Goal: Entertainment & Leisure: Consume media (video, audio)

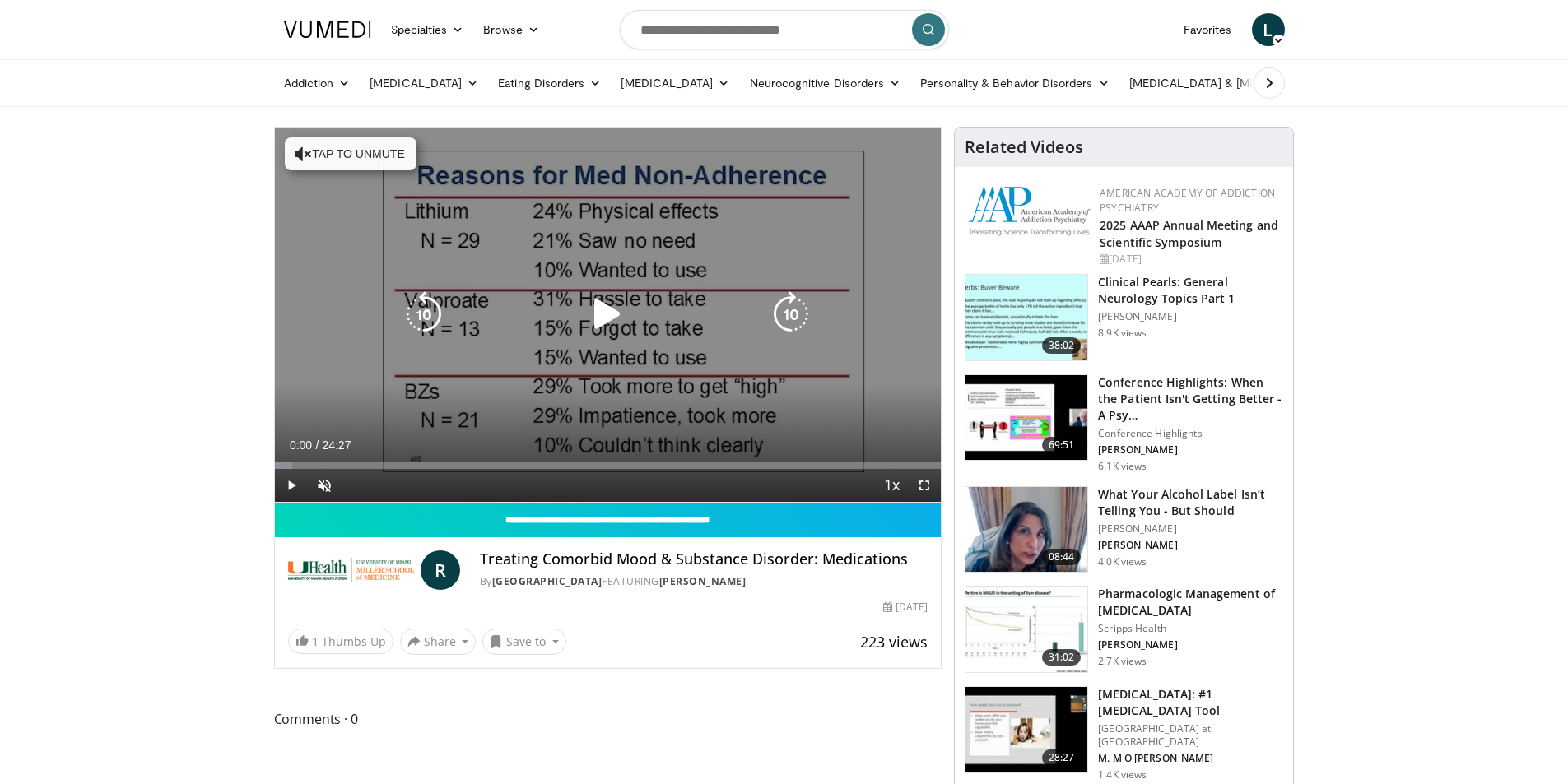
click at [599, 309] on icon "Video Player" at bounding box center [607, 314] width 46 height 46
drag, startPoint x: 924, startPoint y: 477, endPoint x: 925, endPoint y: 549, distance: 72.0
click at [925, 477] on span "Video Player" at bounding box center [923, 485] width 33 height 33
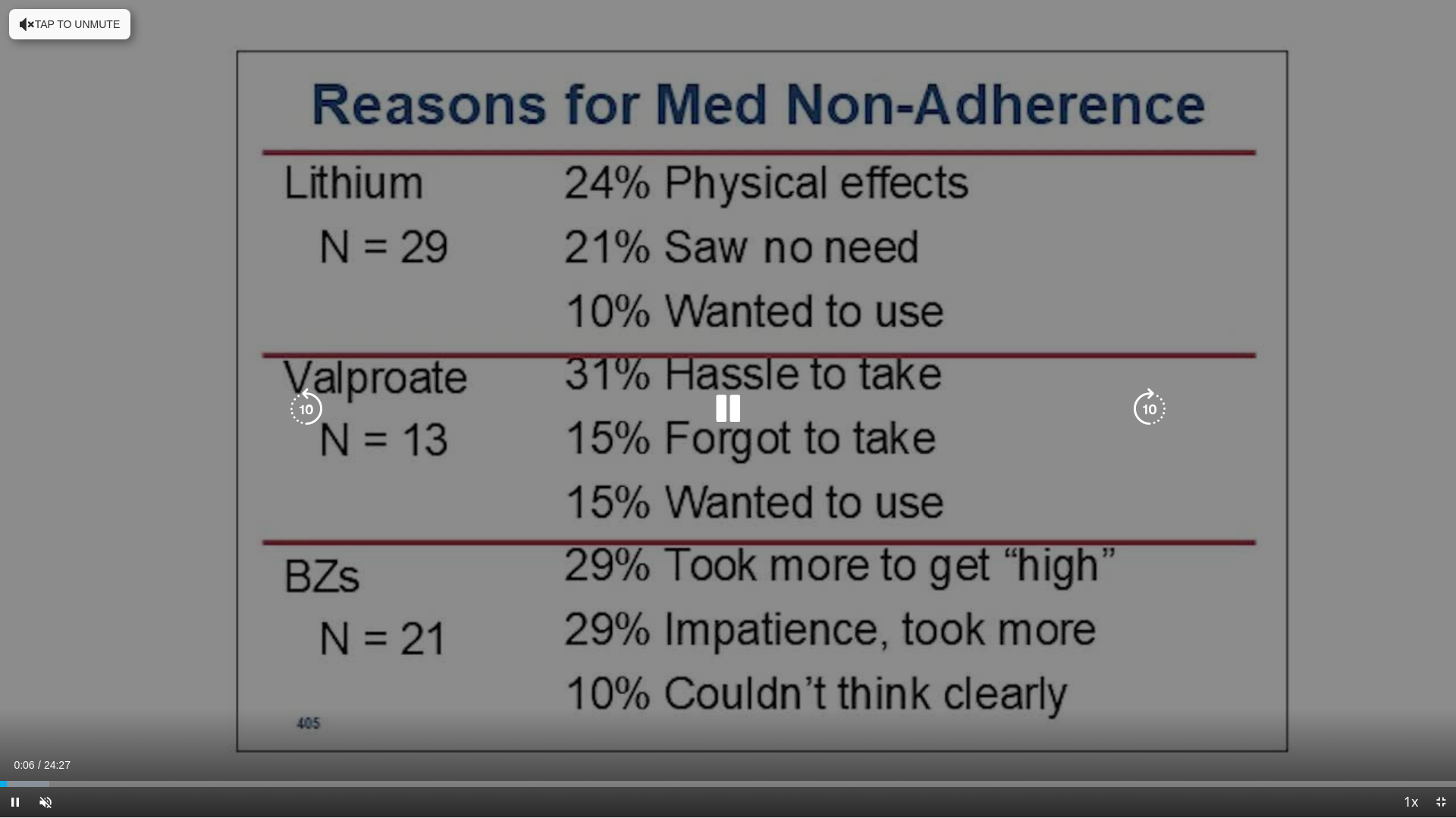
click at [740, 416] on icon "Video Player" at bounding box center [727, 409] width 43 height 43
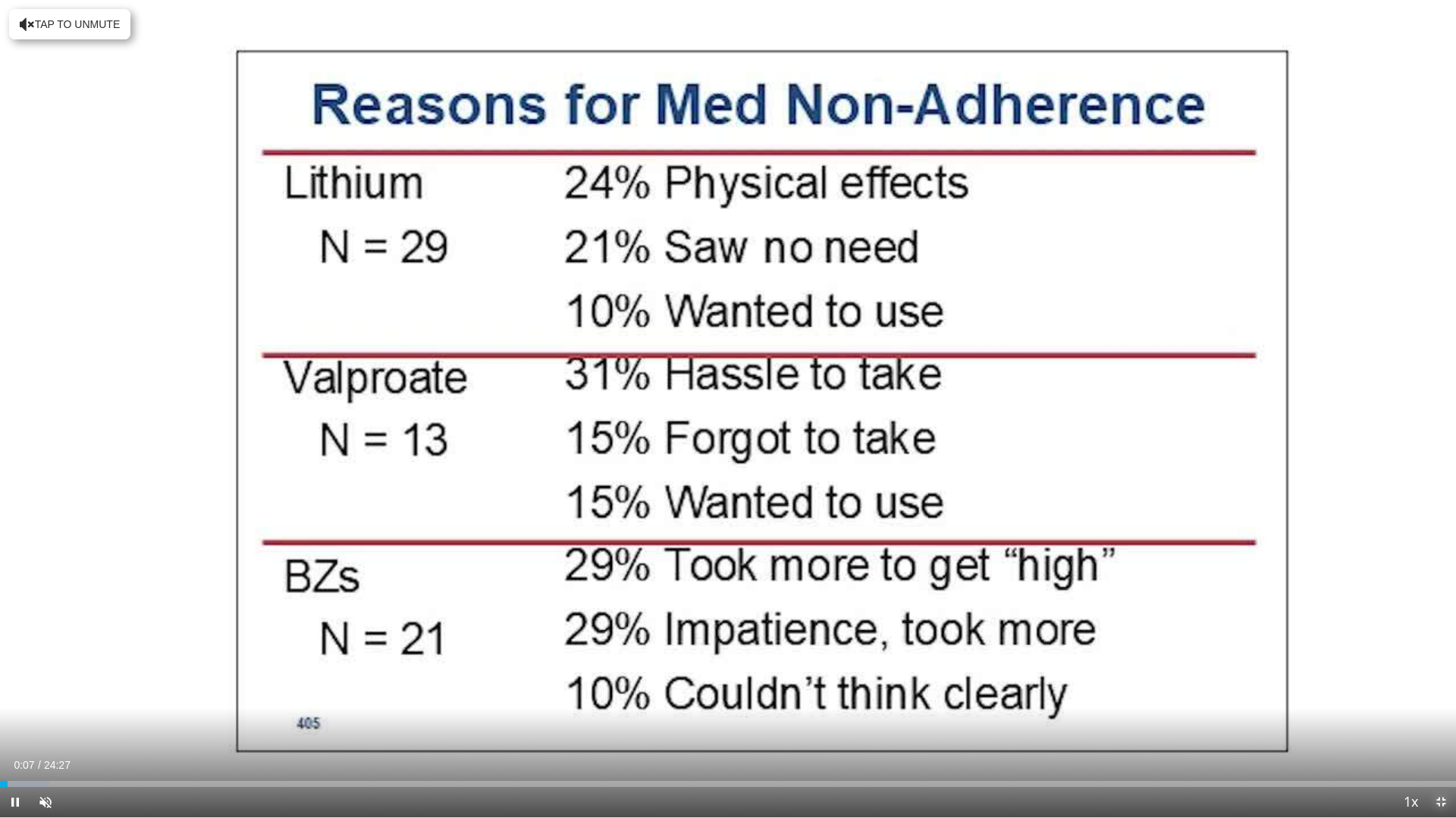
click at [1435, 722] on span "Video Player" at bounding box center [1440, 802] width 30 height 30
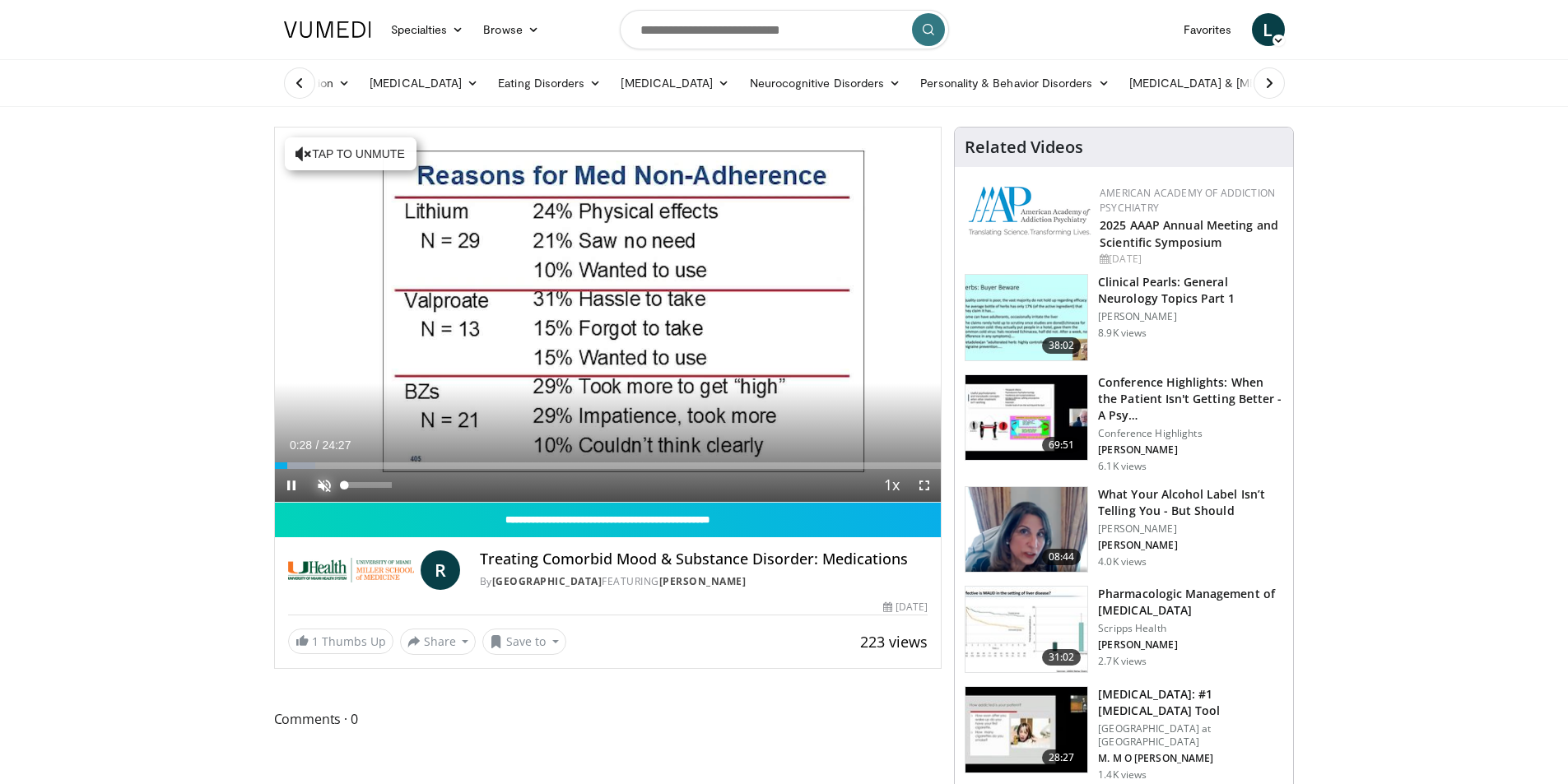
click at [318, 484] on span "Video Player" at bounding box center [324, 485] width 33 height 33
drag, startPoint x: 286, startPoint y: 465, endPoint x: 264, endPoint y: 455, distance: 24.2
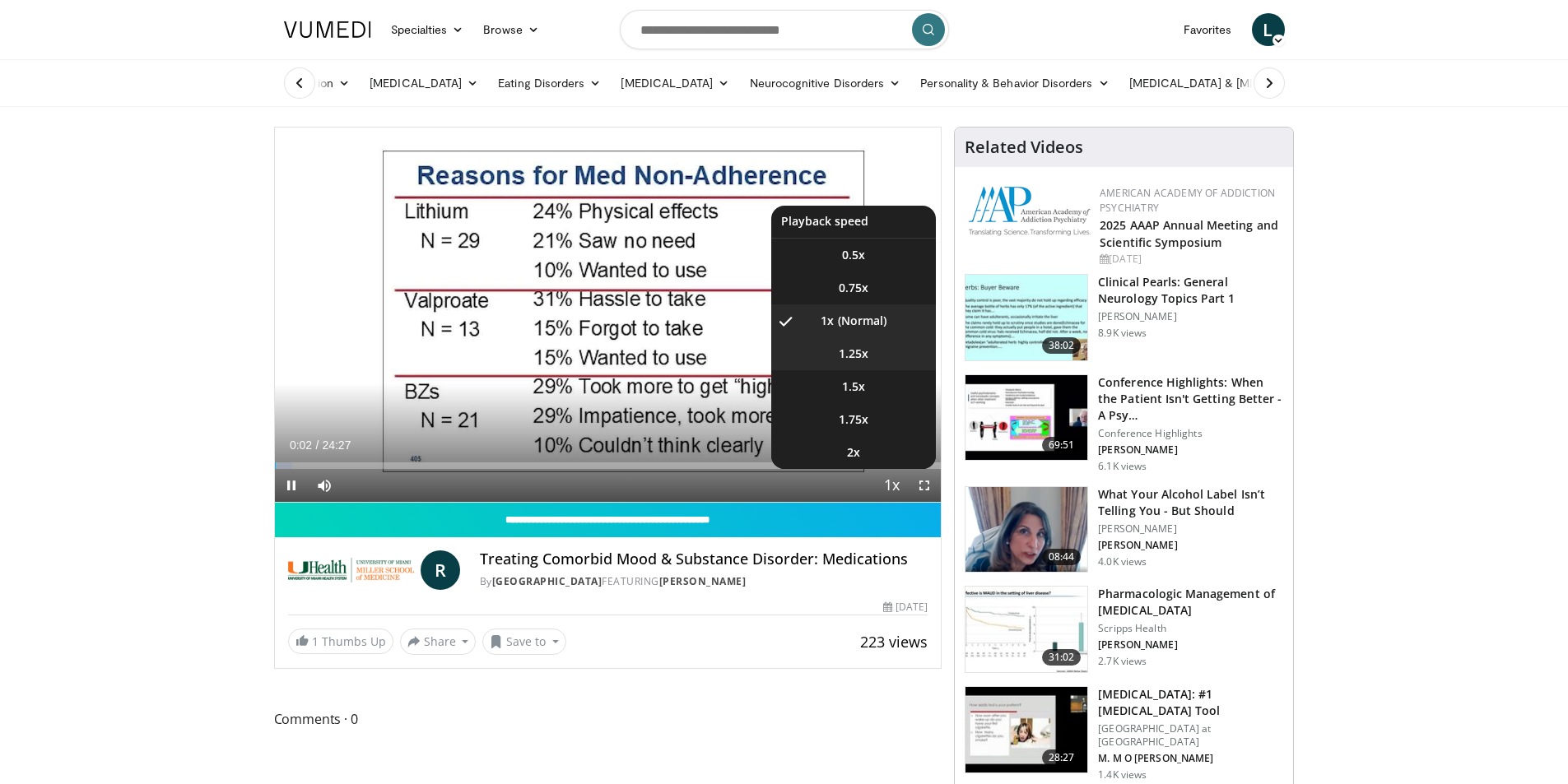
click at [874, 353] on li "1.25x" at bounding box center [853, 353] width 164 height 33
